Goal: Entertainment & Leisure: Consume media (video, audio)

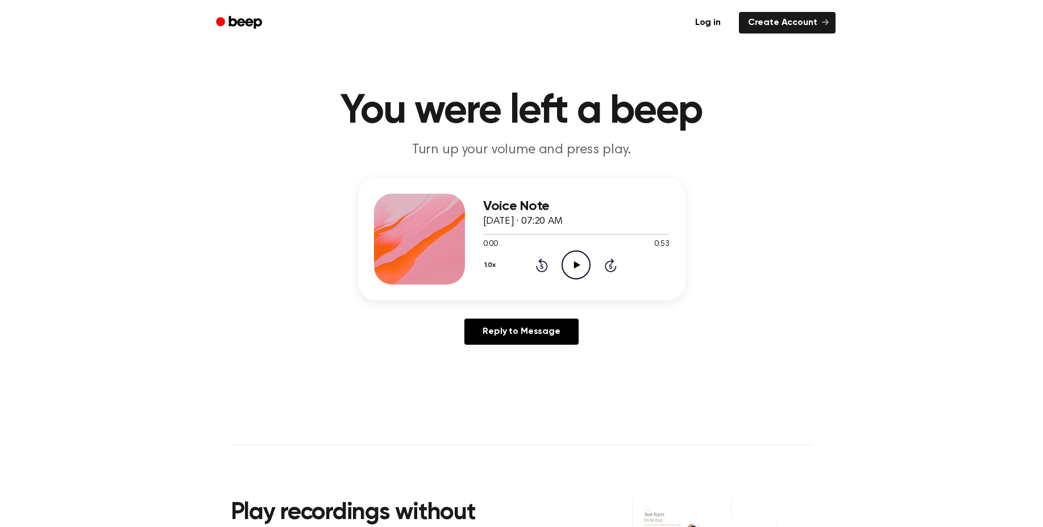
click at [587, 261] on icon "Play Audio" at bounding box center [575, 265] width 29 height 29
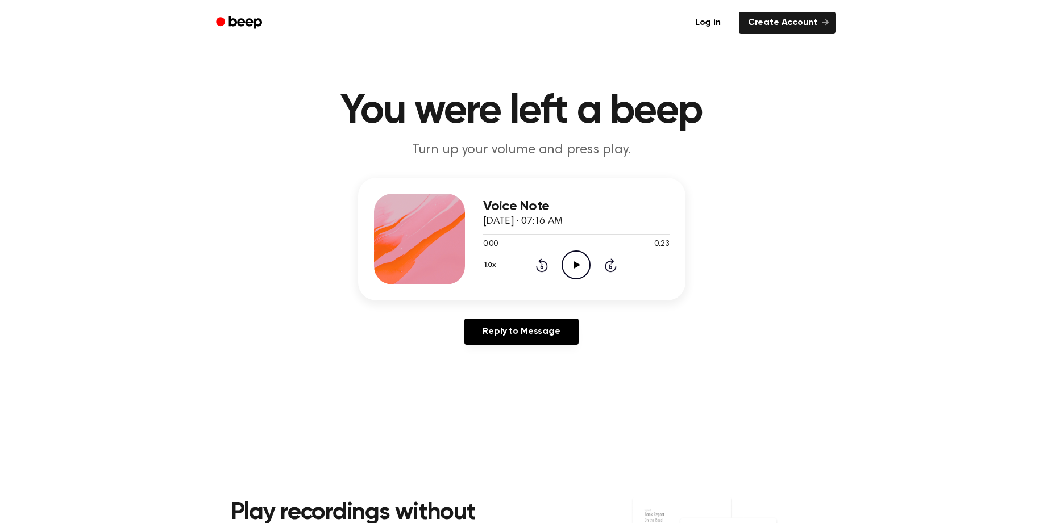
click at [577, 257] on icon "Play Audio" at bounding box center [575, 265] width 29 height 29
click at [577, 255] on icon "Play Audio" at bounding box center [575, 265] width 29 height 29
